Goal: Task Accomplishment & Management: Use online tool/utility

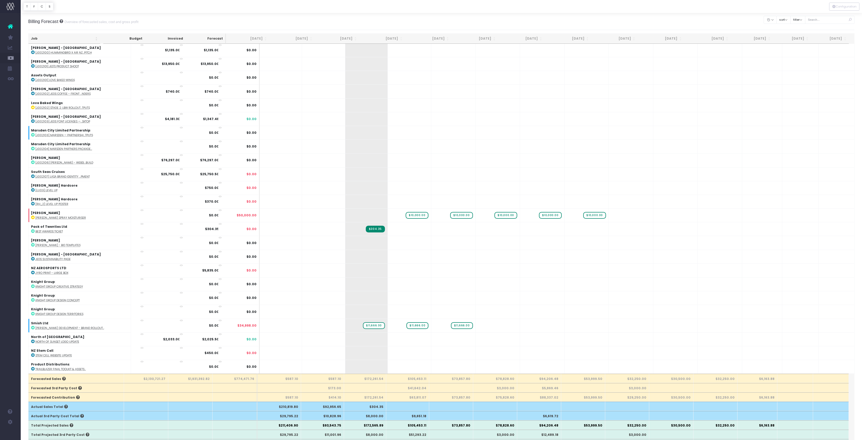
scroll to position [2207, 1]
drag, startPoint x: 365, startPoint y: 166, endPoint x: 376, endPoint y: 161, distance: 12.0
click at [376, 22] on div "Billing Forecast Overview of forecasted sales, cost and gross profit Clear Filt…" at bounding box center [441, 21] width 827 height 17
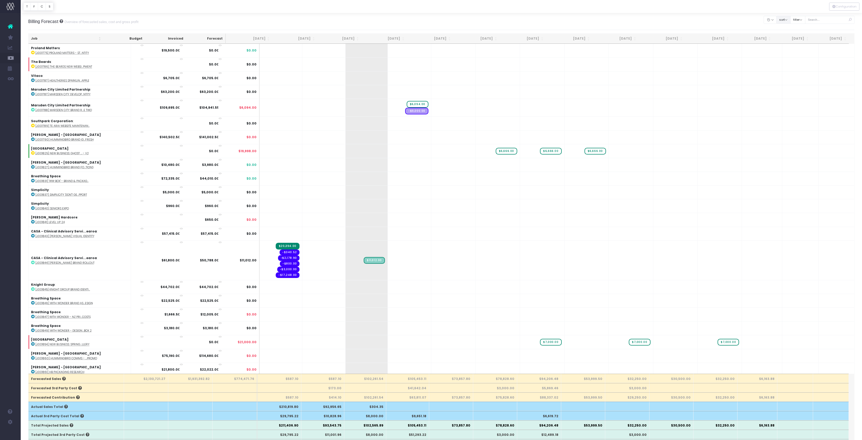
click at [776, 20] on button "sort" at bounding box center [783, 20] width 14 height 8
click at [783, 47] on link "Sort by Client Name Asc" at bounding box center [803, 42] width 40 height 9
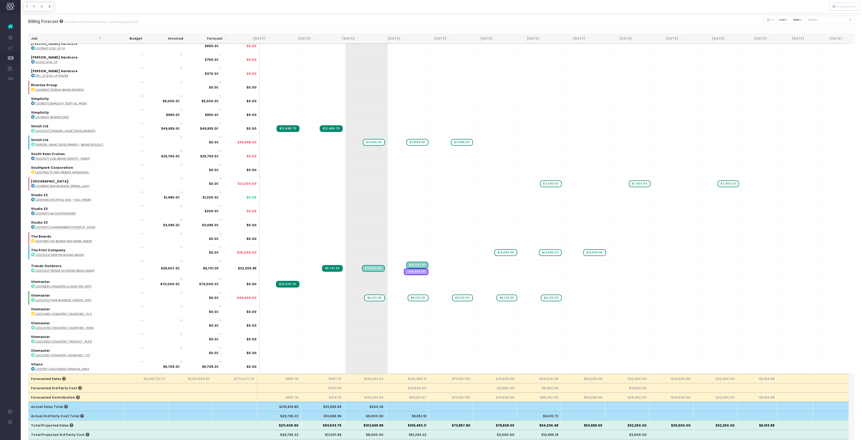
scroll to position [2041, 0]
type input "10000"
click at [628, 228] on body "Oh my... this is bad. [PERSON_NAME] wasn't able to load this page. Please conta…" at bounding box center [431, 220] width 862 height 440
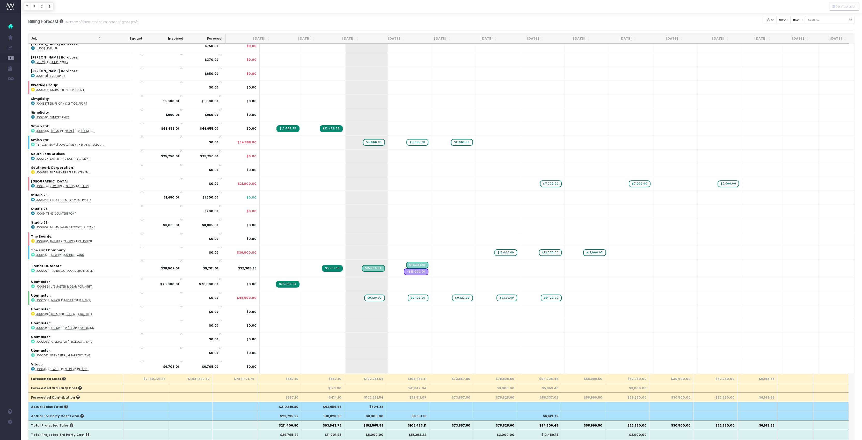
type input "10000"
click at [609, 29] on body "Oh my... this is bad. [PERSON_NAME] wasn't able to load this page. Please conta…" at bounding box center [431, 220] width 862 height 440
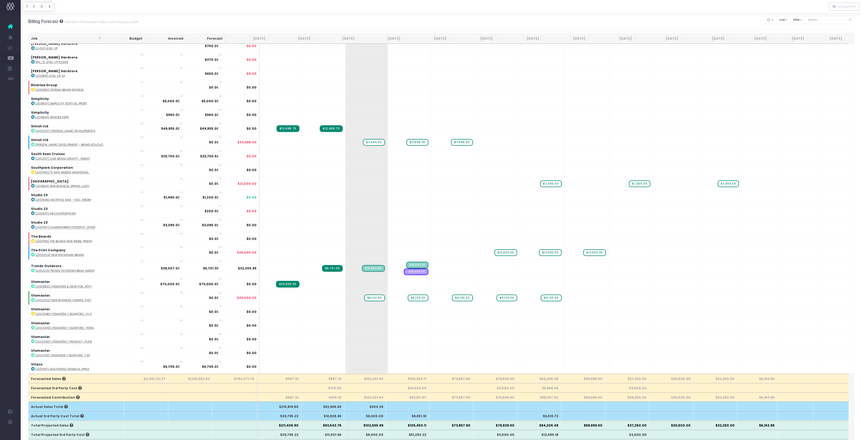
type input "10000"
click at [616, 25] on body "Oh my... this is bad. [PERSON_NAME] wasn't able to load this page. Please conta…" at bounding box center [431, 220] width 862 height 440
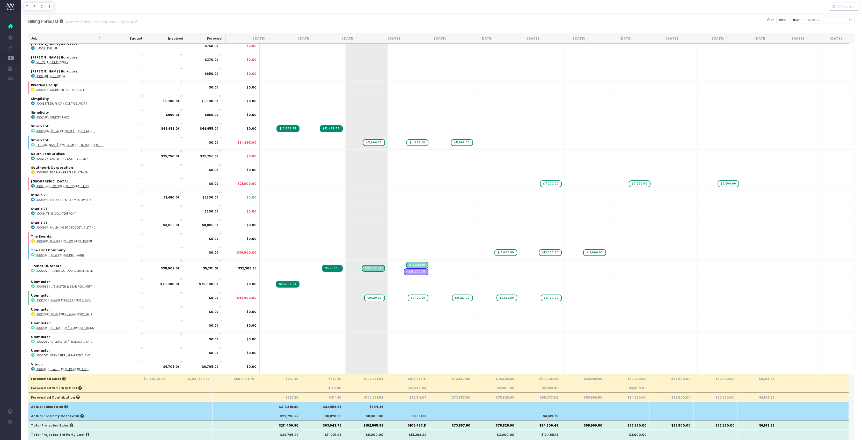
type input "10000"
click at [629, 26] on body "Oh my... this is bad. [PERSON_NAME] wasn't able to load this page. Please conta…" at bounding box center [431, 220] width 862 height 440
type input "10000"
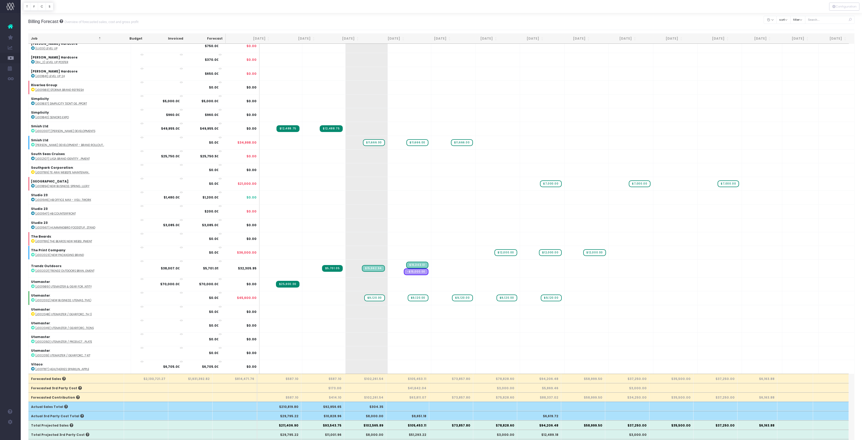
click at [564, 23] on body "Oh my... this is bad. [PERSON_NAME] wasn't able to load this page. Please conta…" at bounding box center [431, 220] width 862 height 440
type input "10000"
click at [638, 22] on body "Oh my... this is bad. [PERSON_NAME] wasn't able to load this page. Please conta…" at bounding box center [431, 220] width 862 height 440
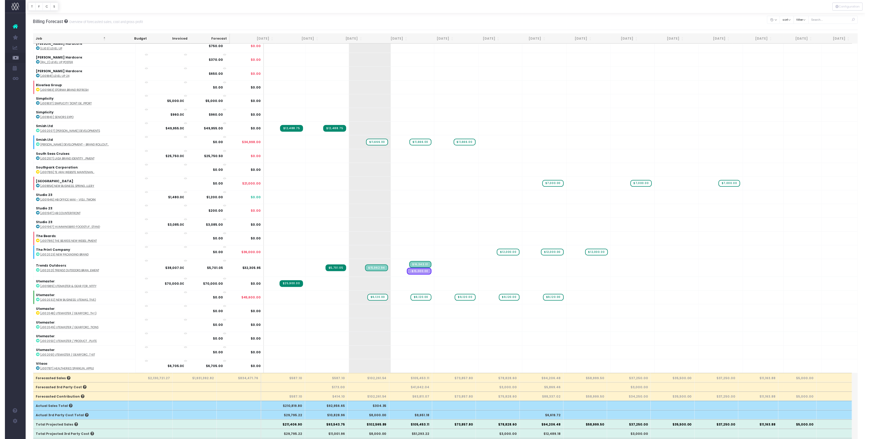
scroll to position [2041, 1]
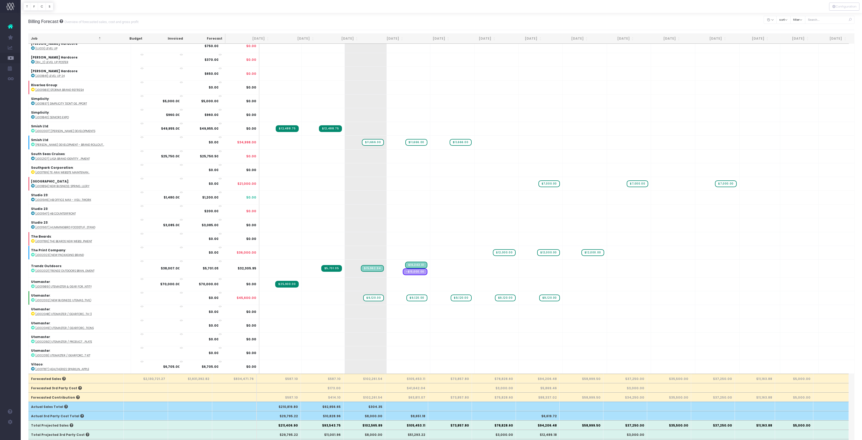
type input "10000"
click at [641, 26] on body "Oh my... this is bad. [PERSON_NAME] wasn't able to load this page. Please conta…" at bounding box center [431, 220] width 862 height 440
click at [547, 24] on div "Billing Forecast Overview of forecasted sales, cost and gross profit Clear Filt…" at bounding box center [441, 21] width 827 height 17
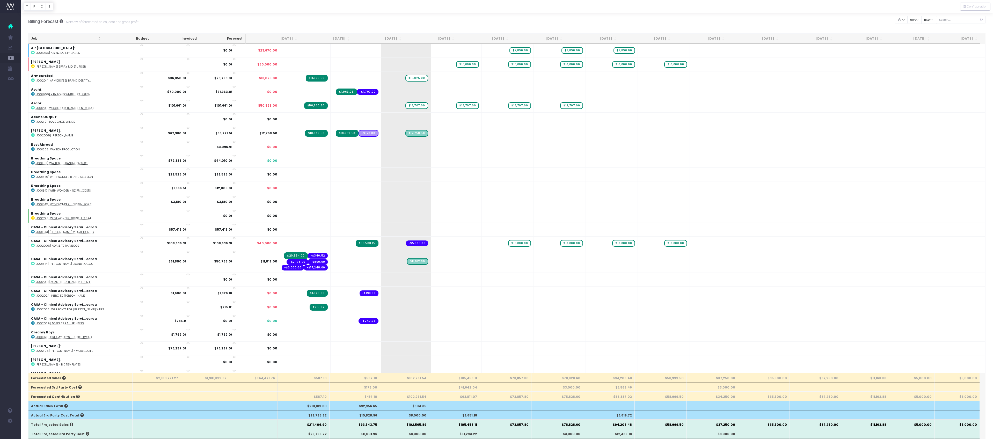
scroll to position [0, 0]
click at [348, 16] on div "Billing Forecast Overview of forecasted sales, cost and gross profit Clear Filt…" at bounding box center [507, 21] width 958 height 17
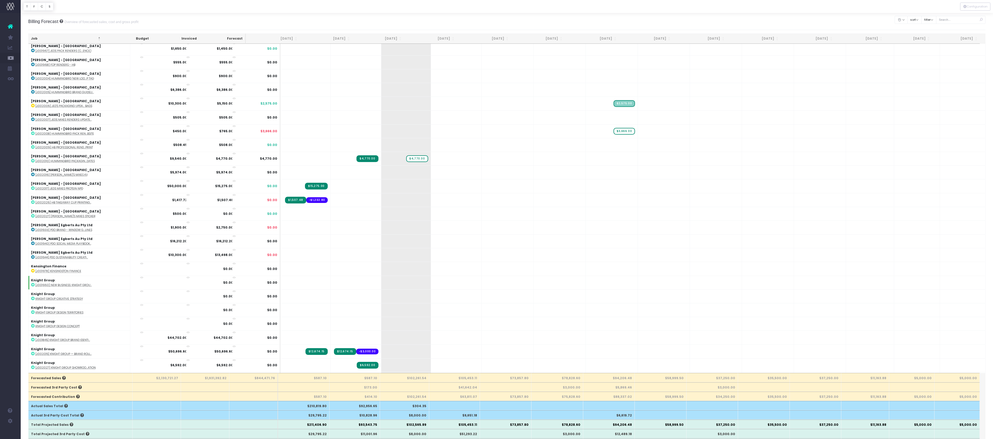
scroll to position [1157, 1]
type input "4269"
click at [403, 27] on body "Oh my... this is bad. [PERSON_NAME] wasn't able to load this page. Please conta…" at bounding box center [496, 219] width 993 height 439
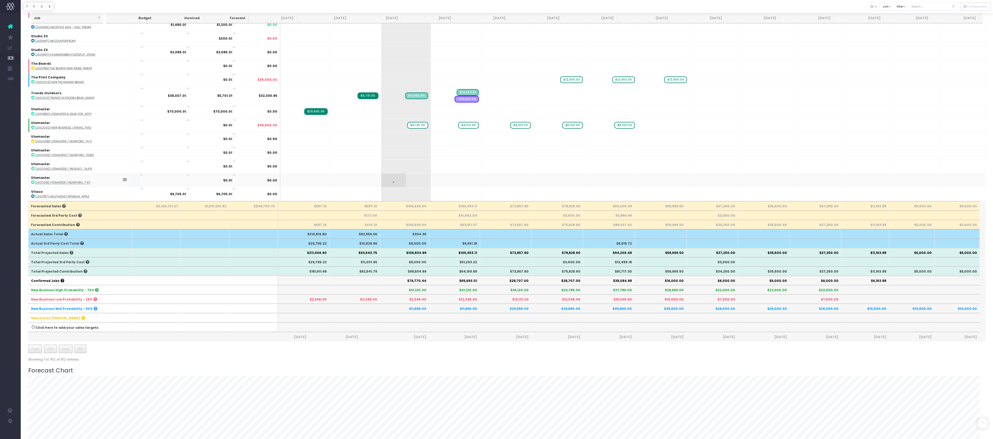
scroll to position [2493, 1]
click at [394, 141] on span "+" at bounding box center [393, 138] width 25 height 13
type input "12160"
click at [400, 6] on div at bounding box center [507, 6] width 972 height 13
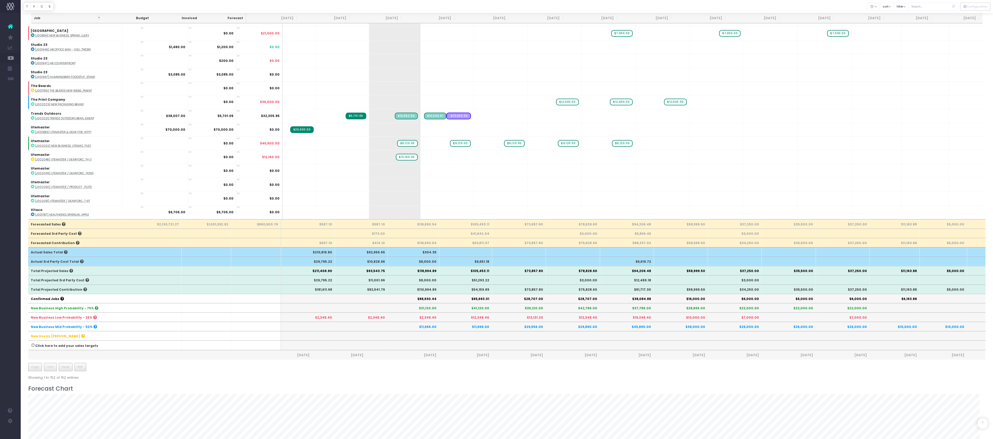
scroll to position [2284, 3]
drag, startPoint x: 423, startPoint y: 151, endPoint x: 565, endPoint y: 148, distance: 142.9
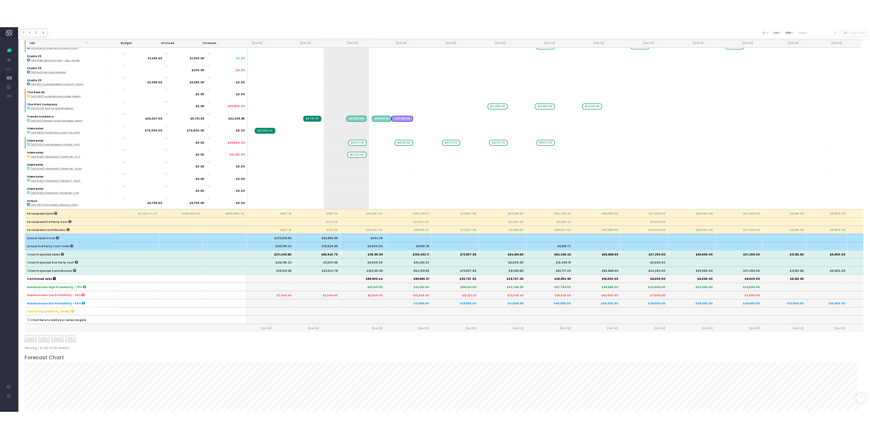
scroll to position [166, 0]
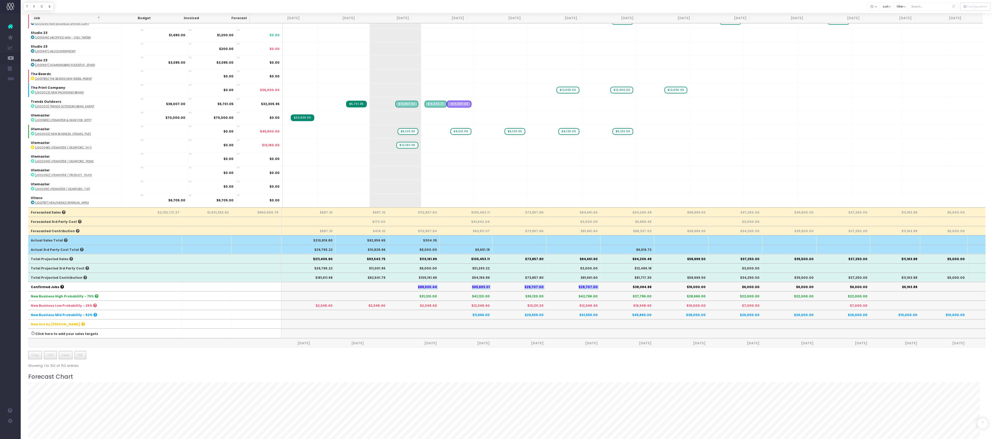
drag, startPoint x: 366, startPoint y: 339, endPoint x: 575, endPoint y: 342, distance: 209.2
click at [575, 291] on tr "Confirmed Jobs $88,930.44 $65,693.01 $28,707.00 $28,707.00 $38,084.88 $16,000.0…" at bounding box center [520, 286] width 989 height 9
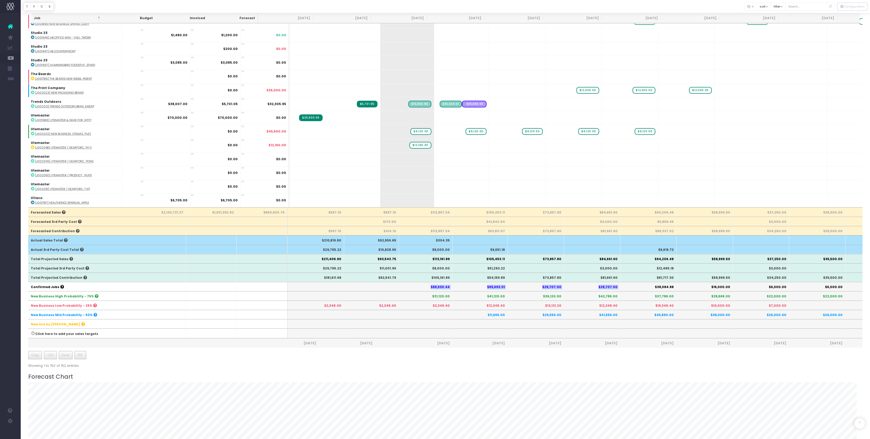
scroll to position [0, 2]
